Goal: Navigation & Orientation: Find specific page/section

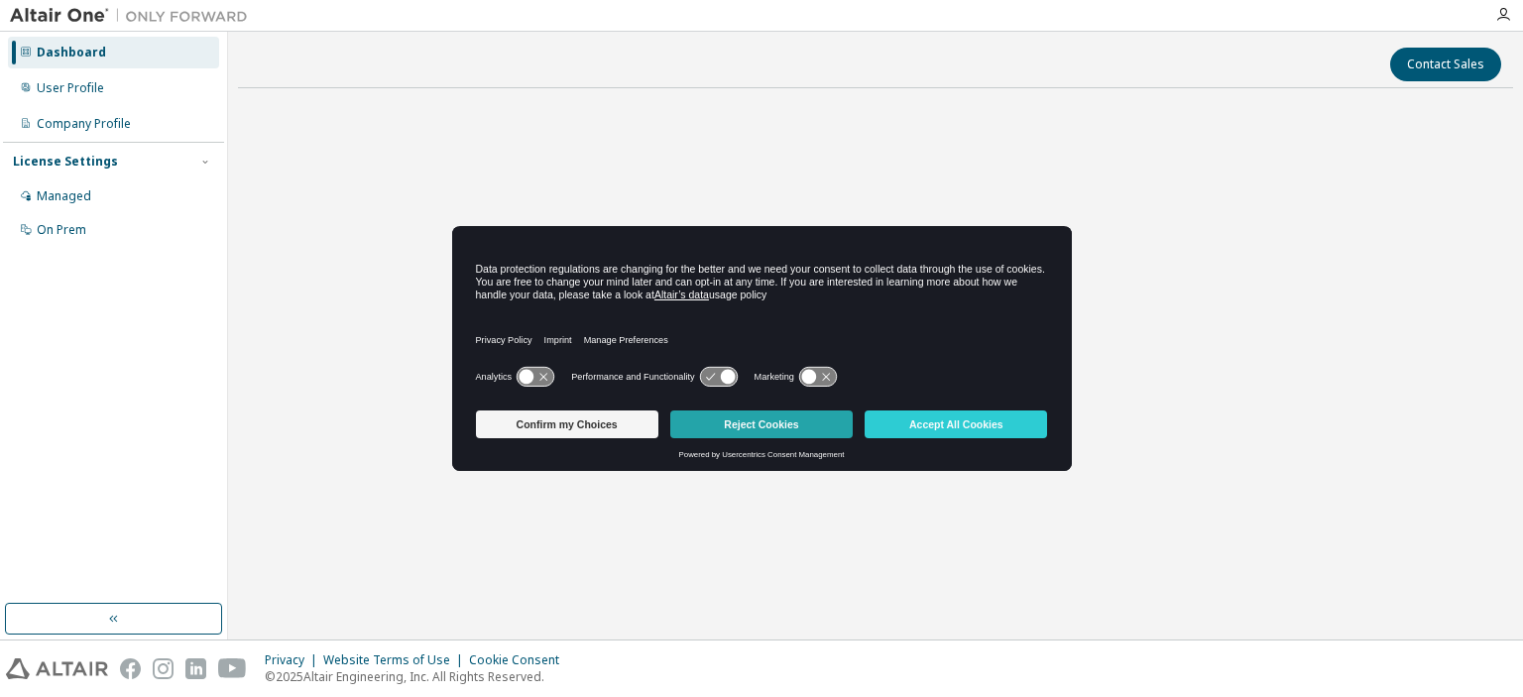
click at [758, 412] on button "Reject Cookies" at bounding box center [761, 425] width 182 height 28
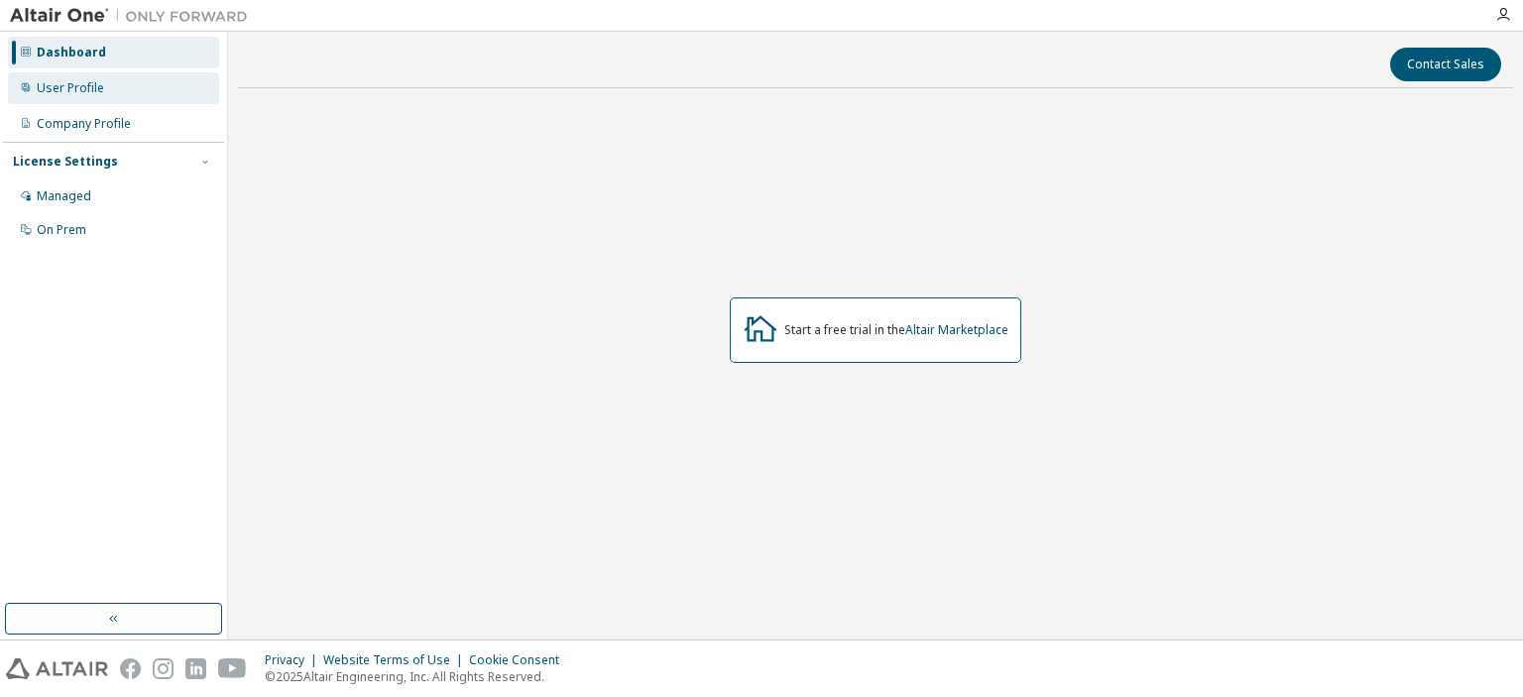
click at [124, 96] on div "User Profile" at bounding box center [113, 88] width 211 height 32
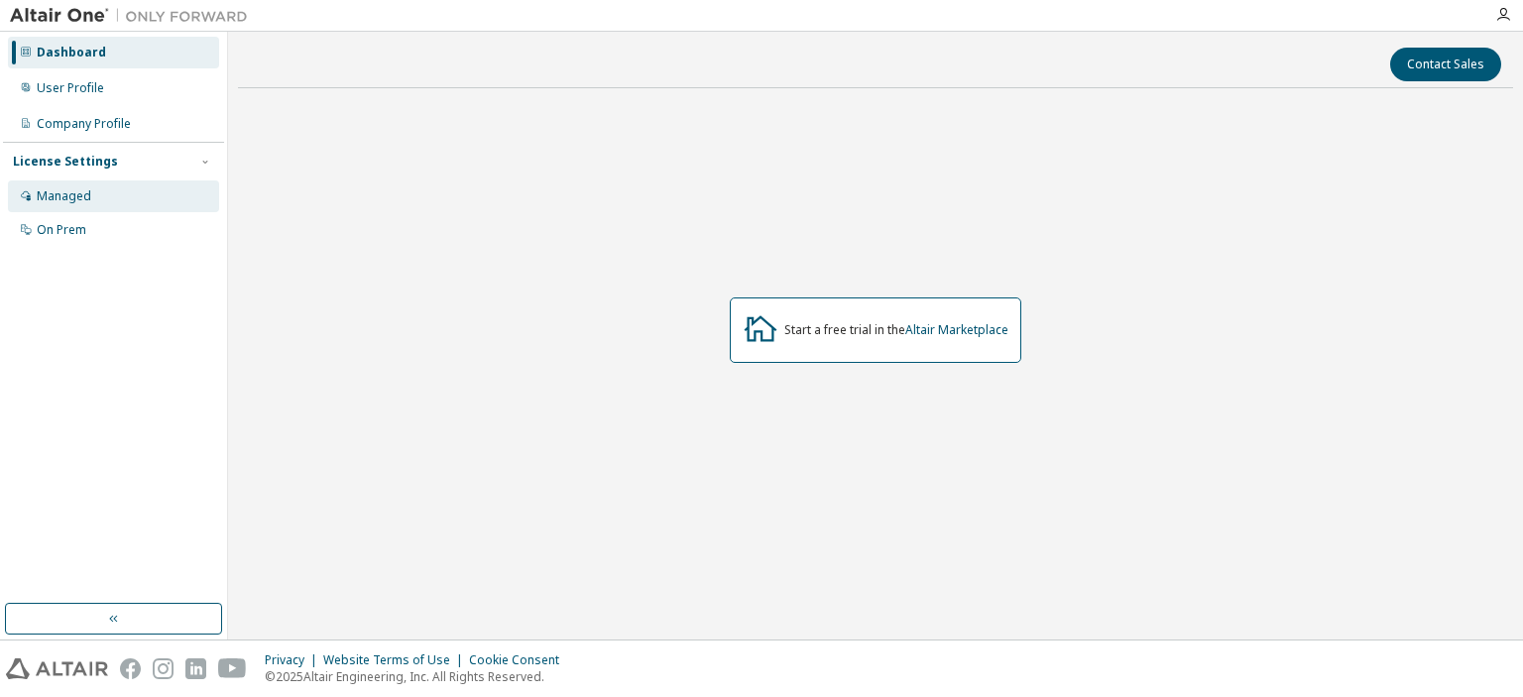
click at [163, 190] on div "Managed" at bounding box center [113, 197] width 211 height 32
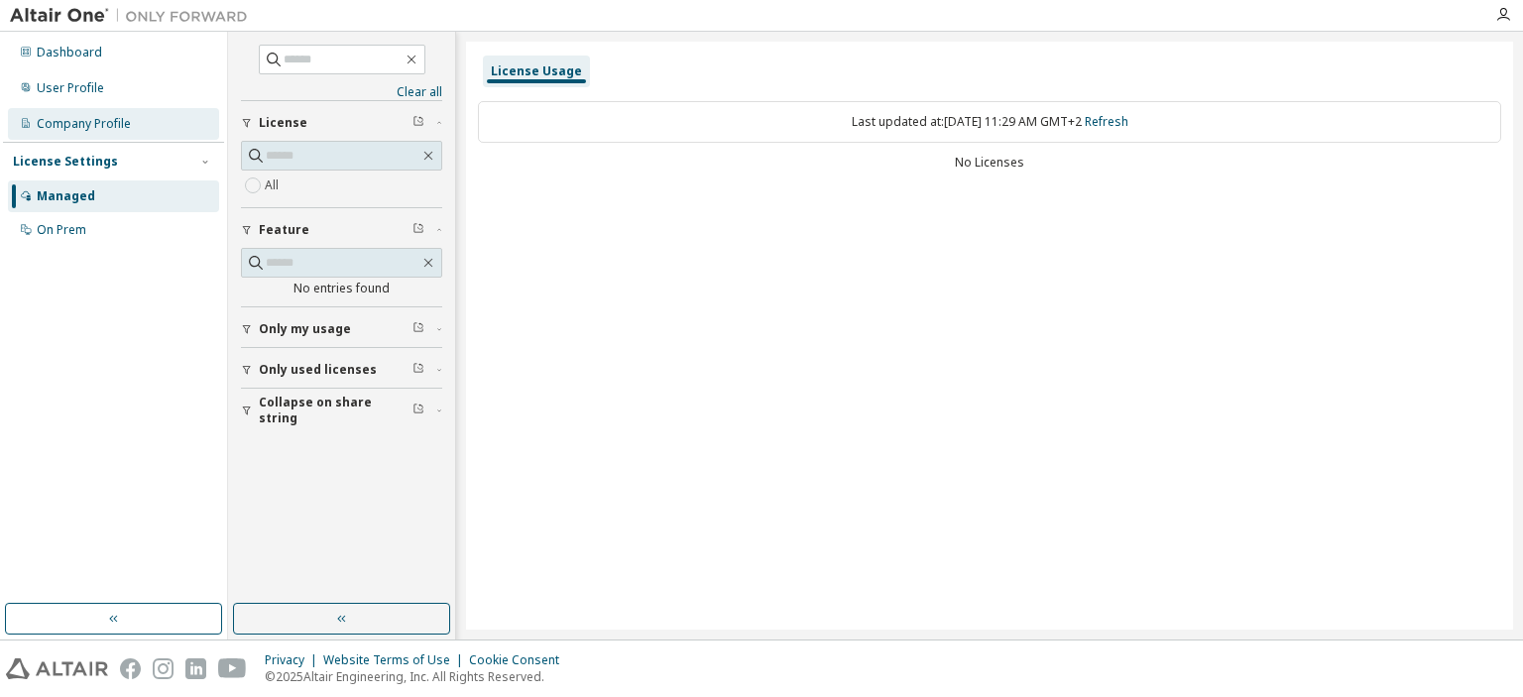
click at [93, 128] on div "Company Profile" at bounding box center [84, 124] width 94 height 16
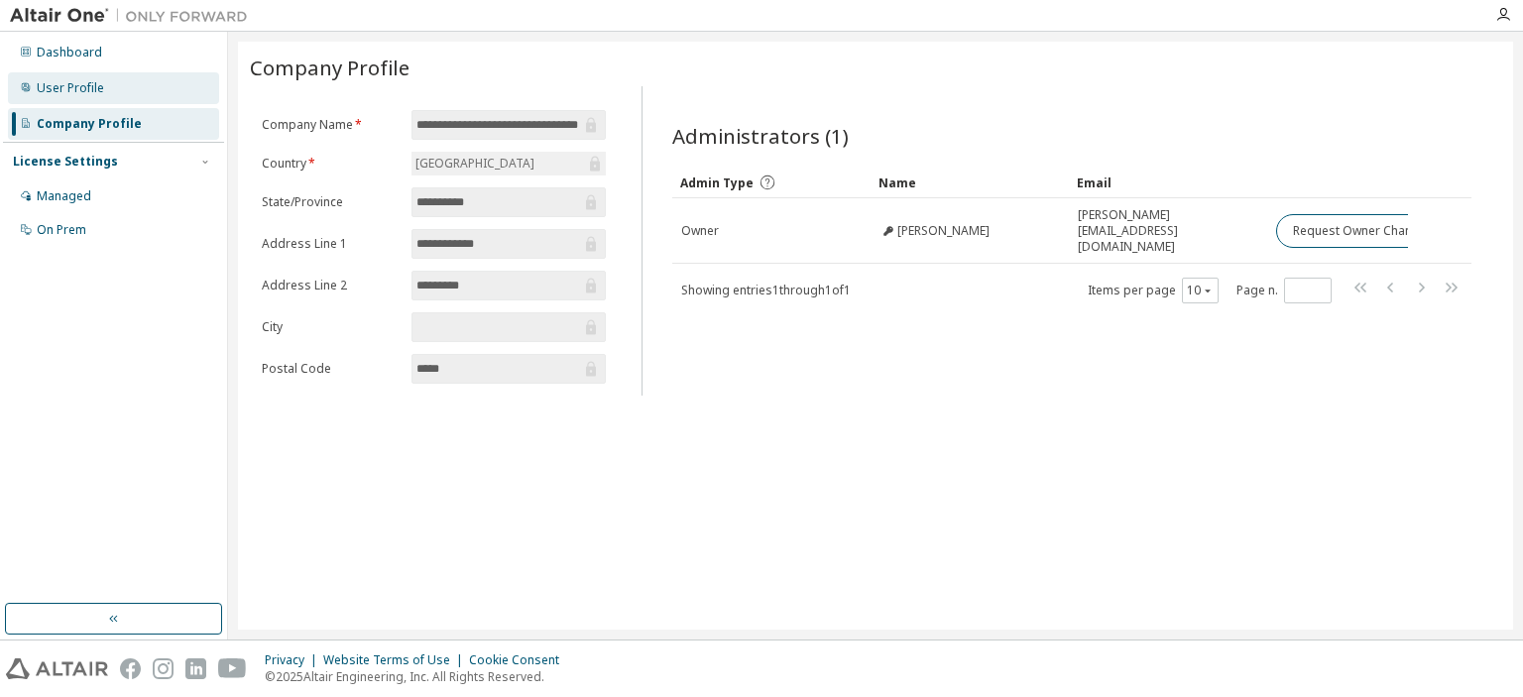
click at [106, 80] on div "User Profile" at bounding box center [113, 88] width 211 height 32
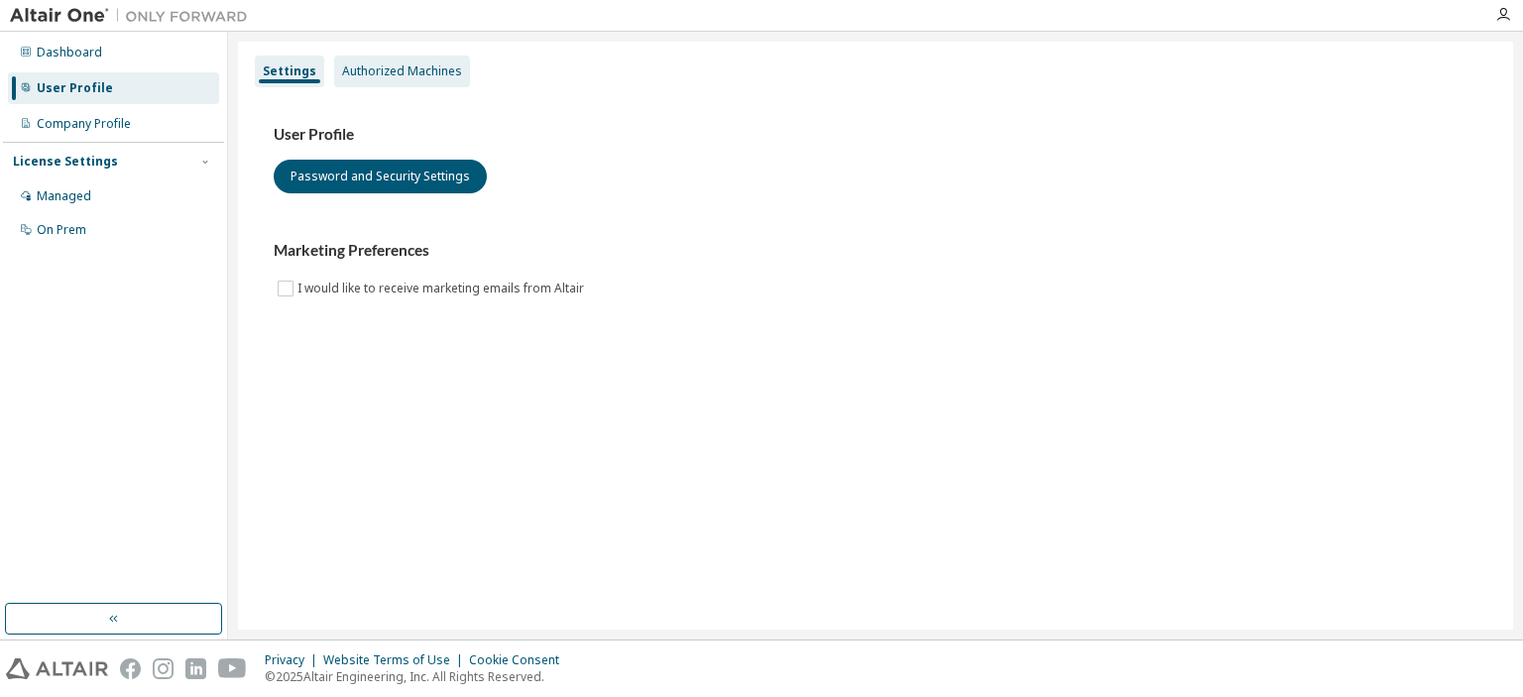
click at [430, 57] on div "Authorized Machines" at bounding box center [402, 72] width 136 height 32
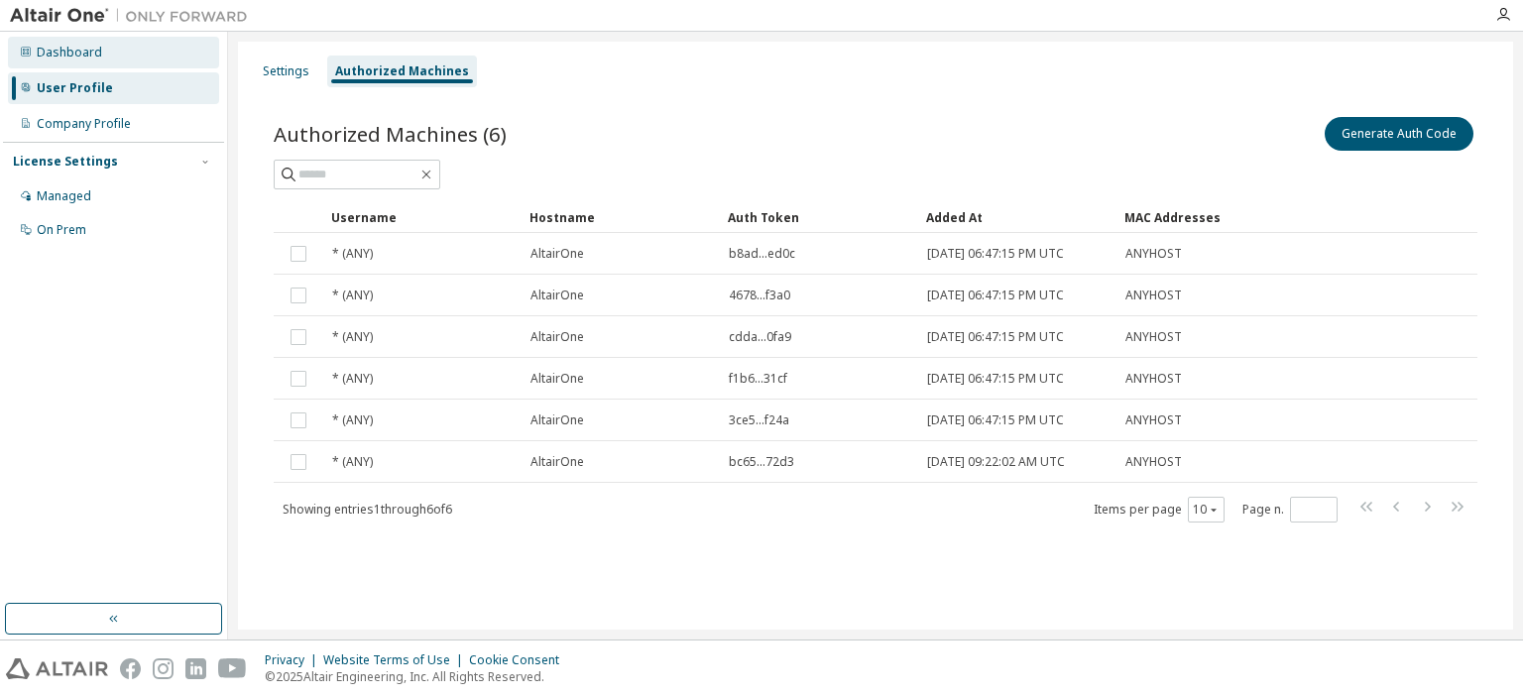
click at [98, 57] on div "Dashboard" at bounding box center [113, 53] width 211 height 32
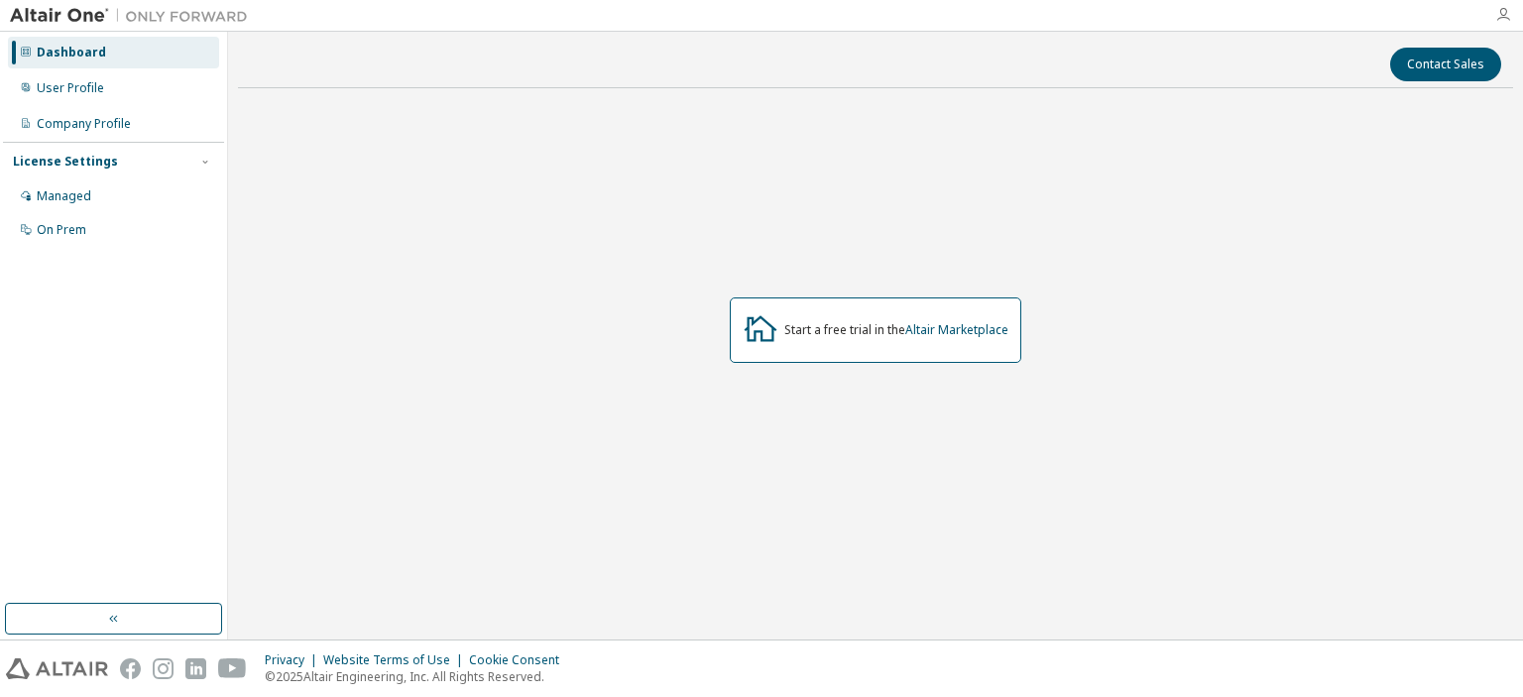
click at [1496, 17] on icon "button" at bounding box center [1504, 15] width 16 height 16
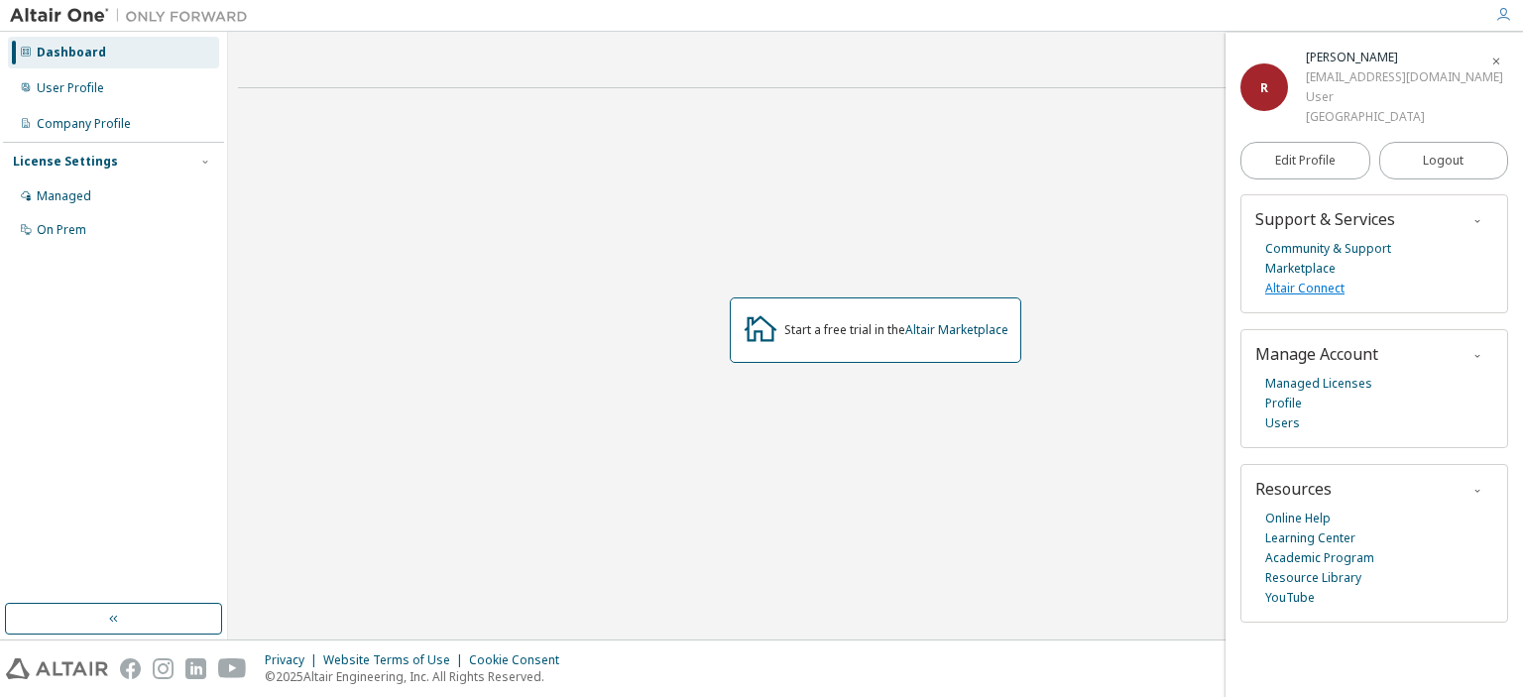
click at [1321, 299] on link "Altair Connect" at bounding box center [1304, 289] width 79 height 20
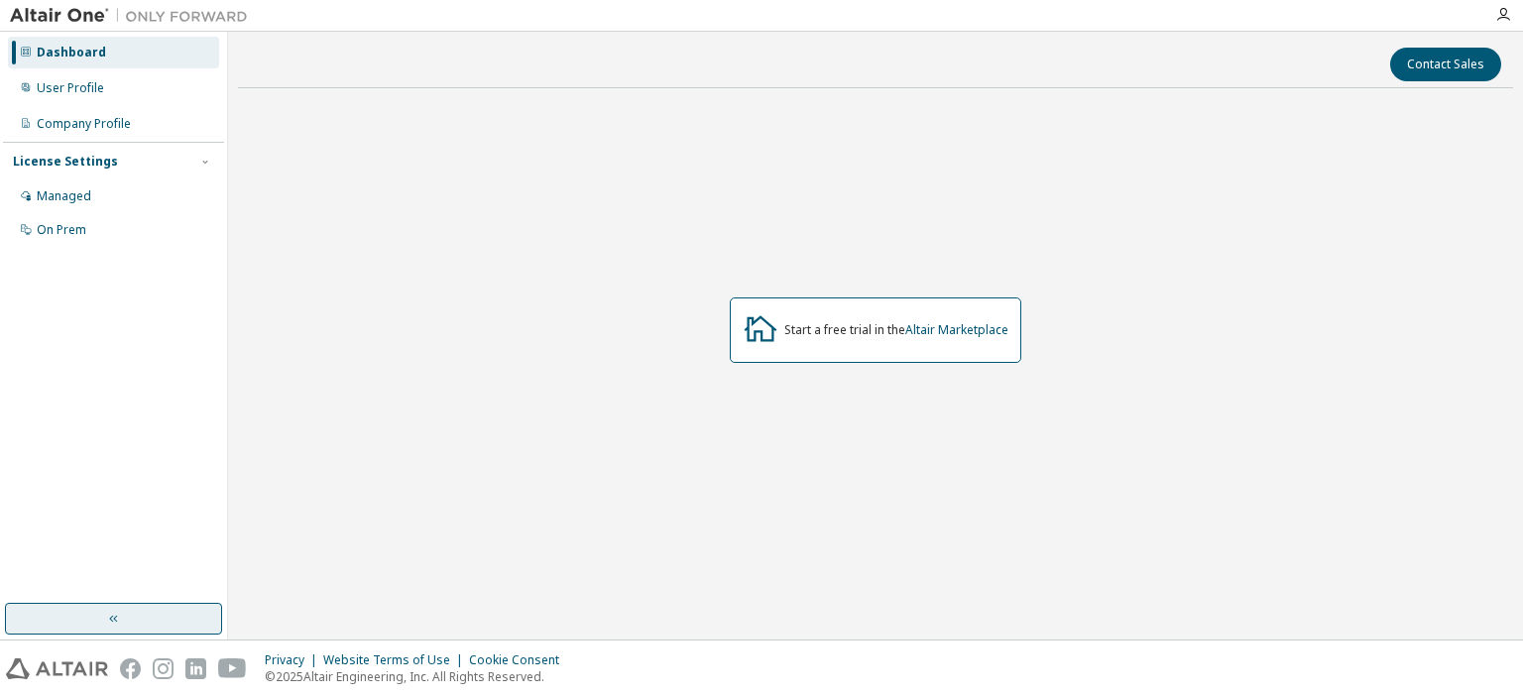
click at [112, 619] on icon "button" at bounding box center [114, 619] width 16 height 16
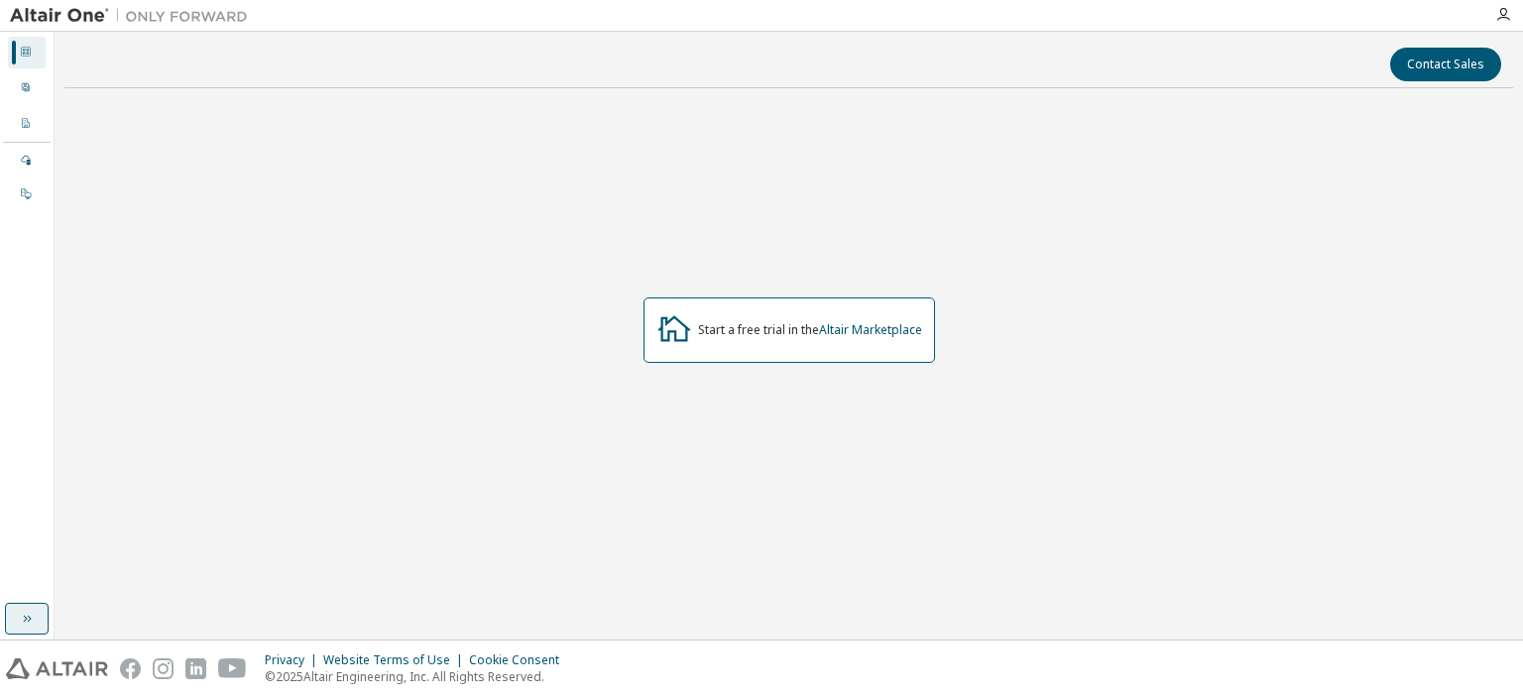
click at [32, 610] on button "button" at bounding box center [27, 619] width 44 height 32
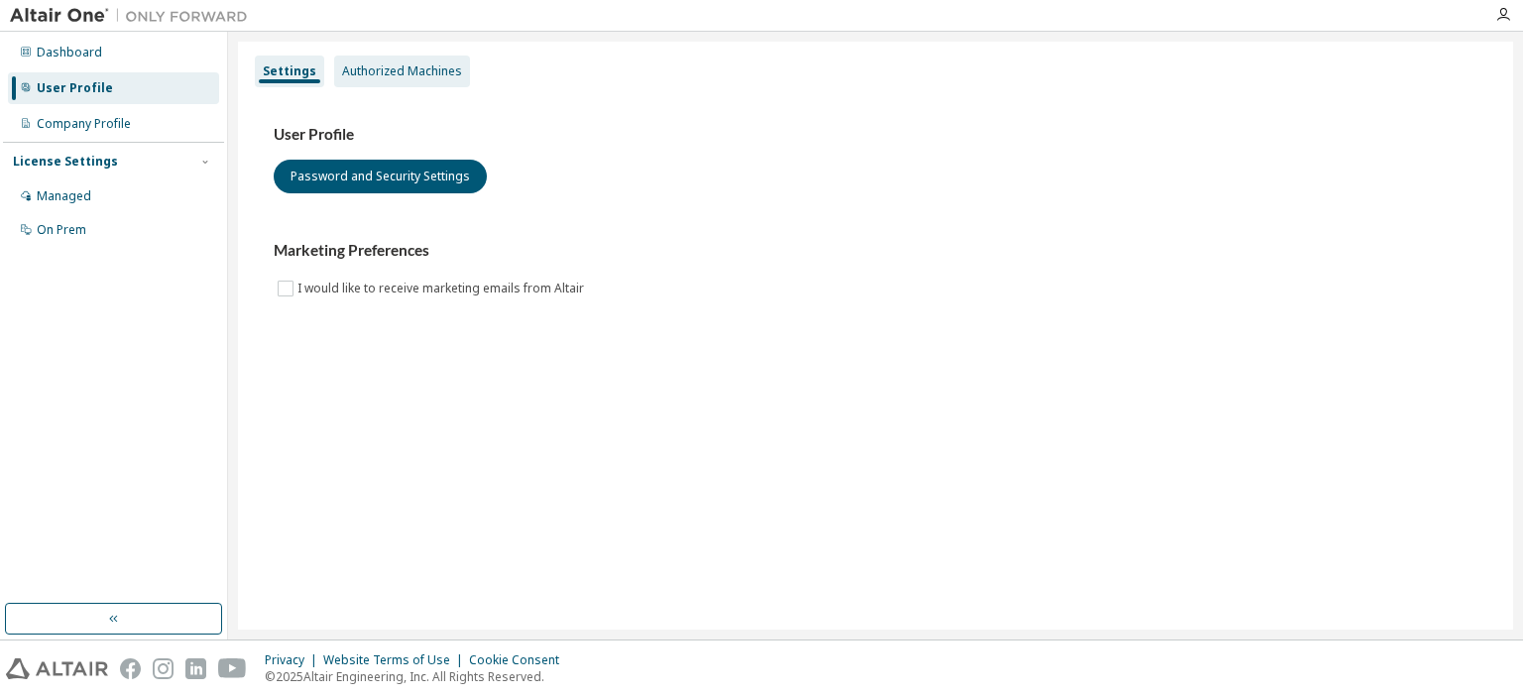
click at [397, 69] on div "Authorized Machines" at bounding box center [402, 71] width 120 height 16
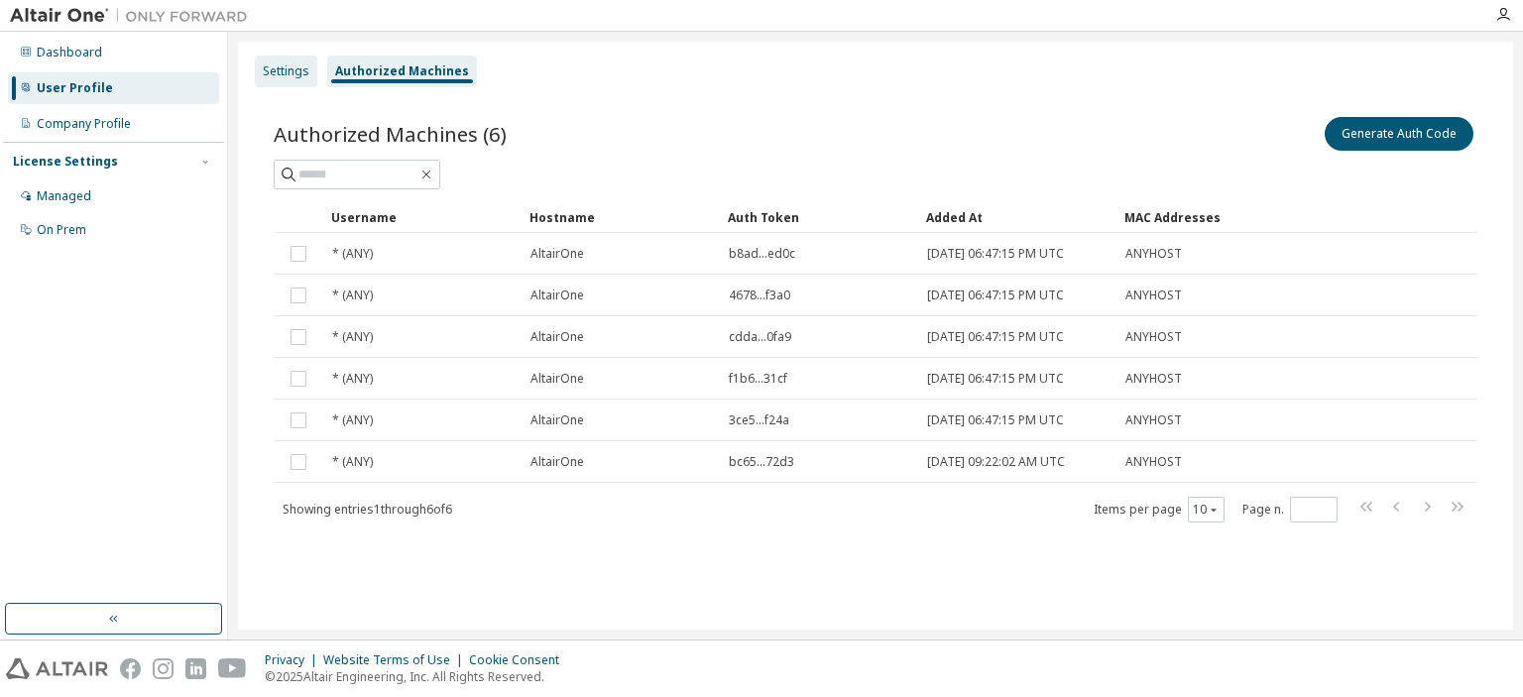
click at [258, 75] on div "Settings" at bounding box center [286, 72] width 62 height 32
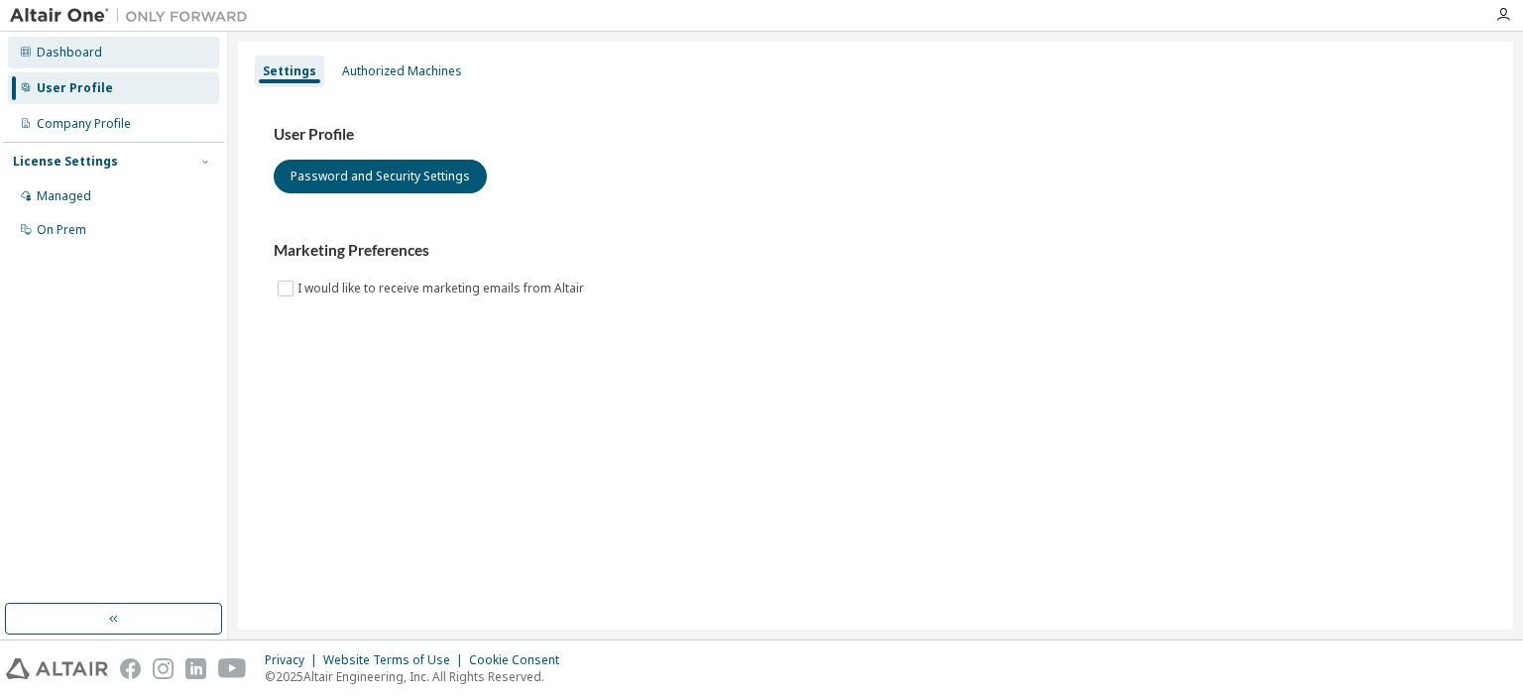
click at [144, 48] on div "Dashboard" at bounding box center [113, 53] width 211 height 32
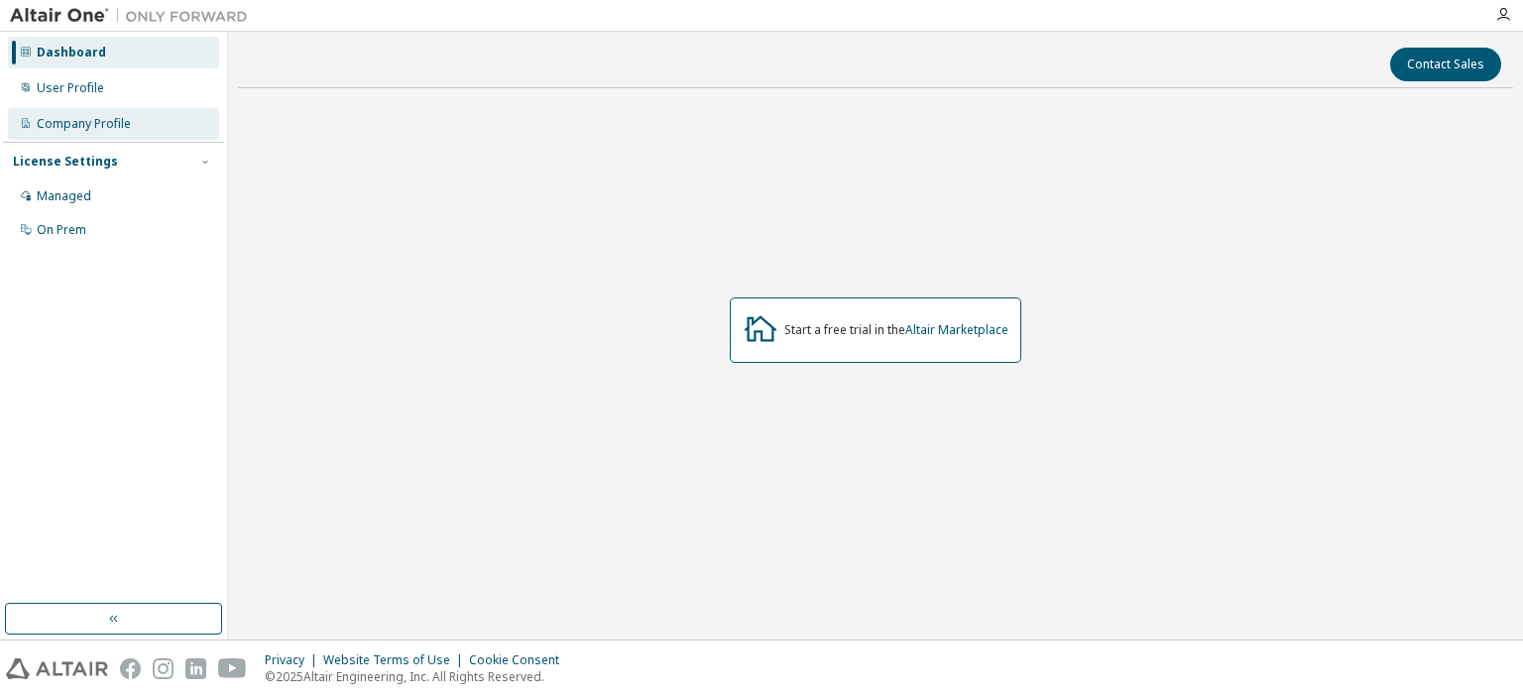
click at [143, 122] on div "Company Profile" at bounding box center [113, 124] width 211 height 32
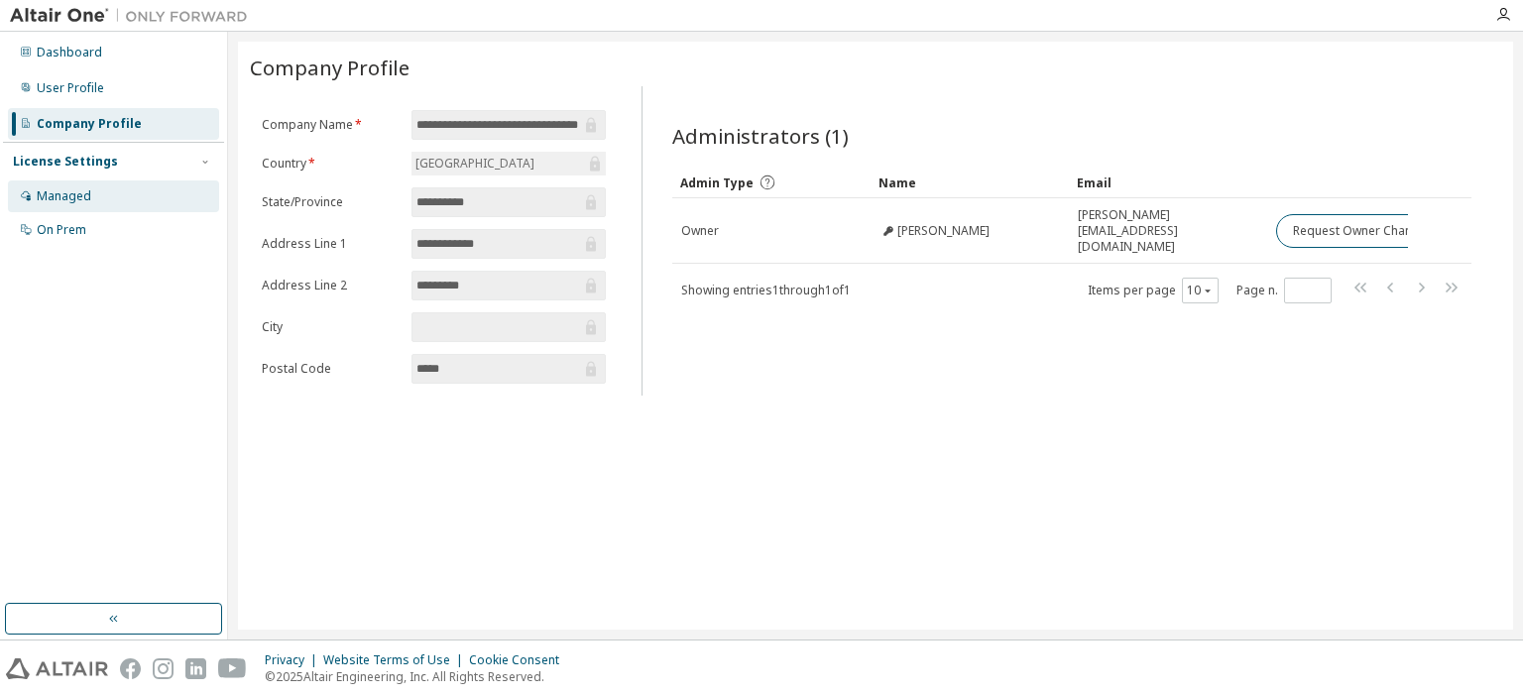
click at [127, 189] on div "Managed" at bounding box center [113, 197] width 211 height 32
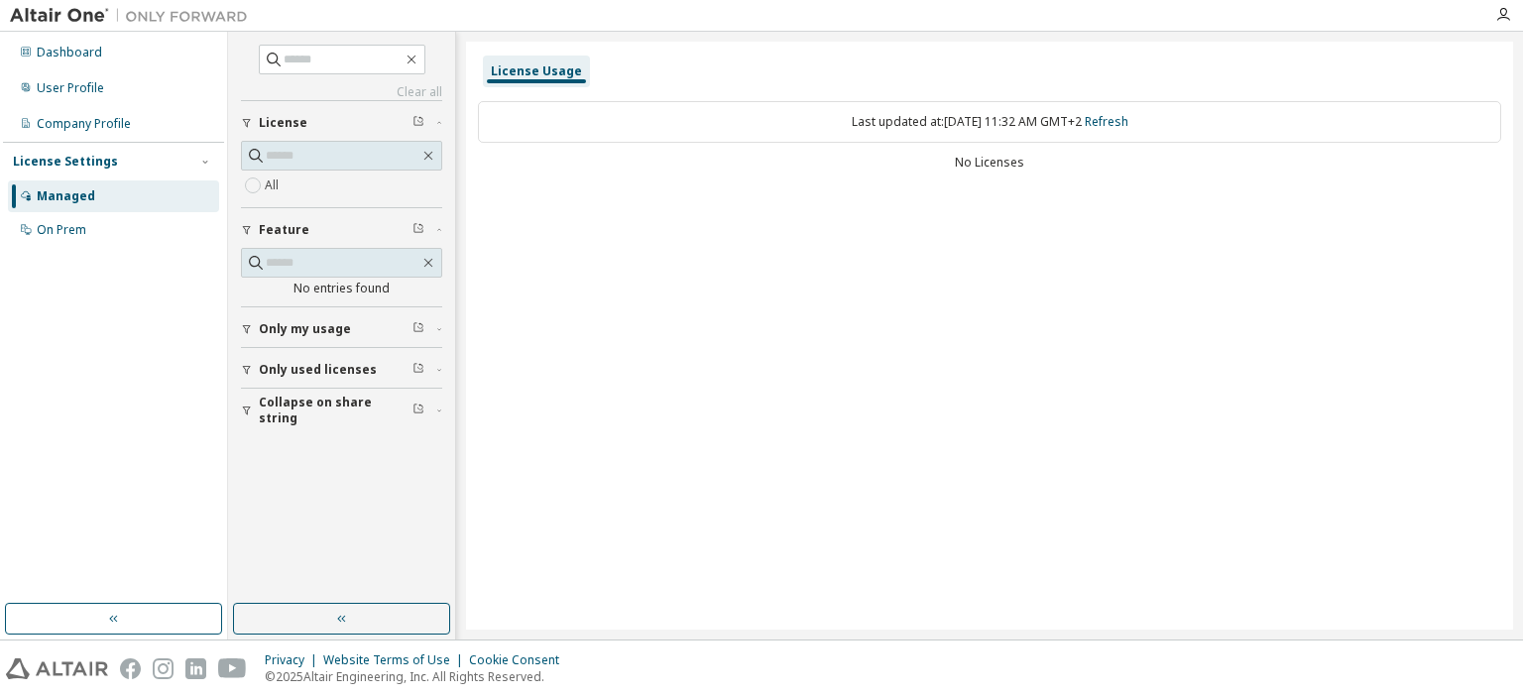
click at [321, 363] on span "Only used licenses" at bounding box center [318, 370] width 118 height 16
click at [266, 372] on span "Only used licenses" at bounding box center [318, 370] width 118 height 16
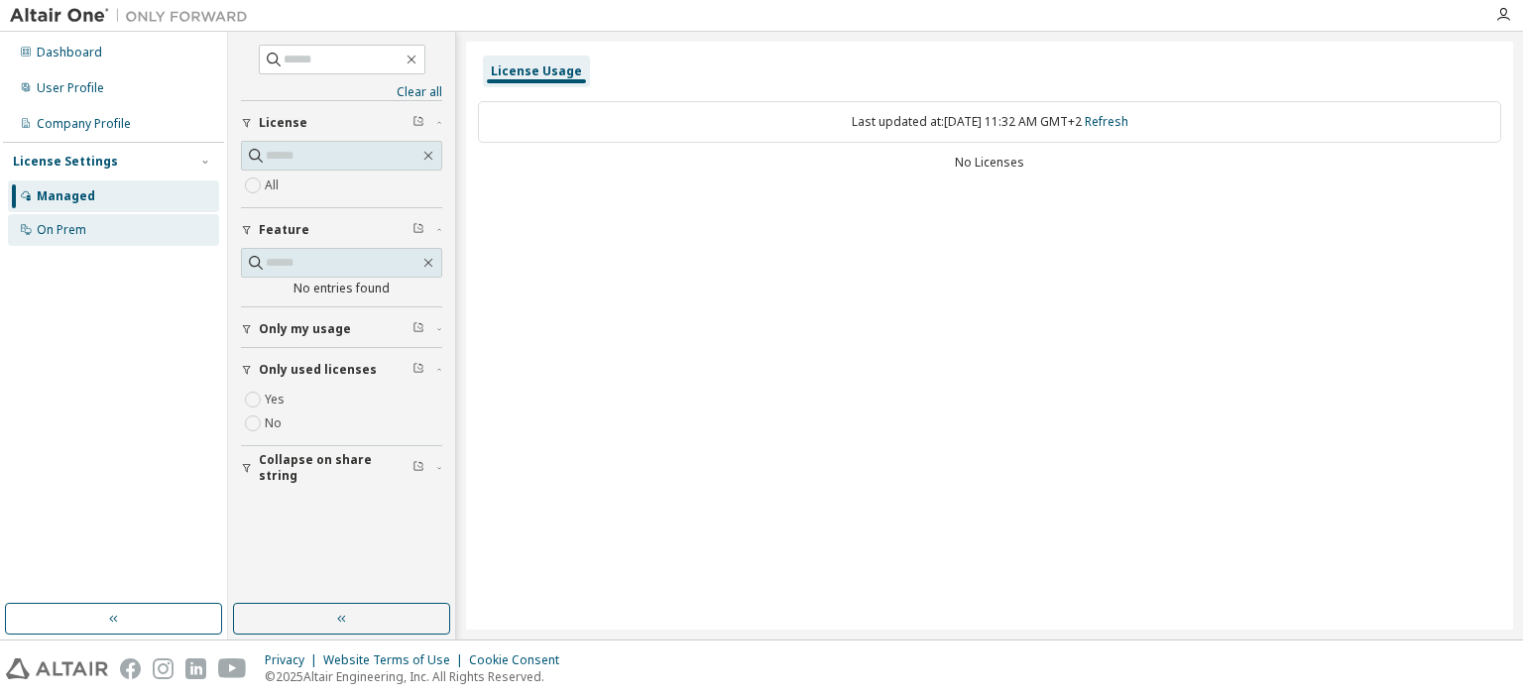
click at [97, 231] on div "On Prem" at bounding box center [113, 230] width 211 height 32
